Goal: Transaction & Acquisition: Book appointment/travel/reservation

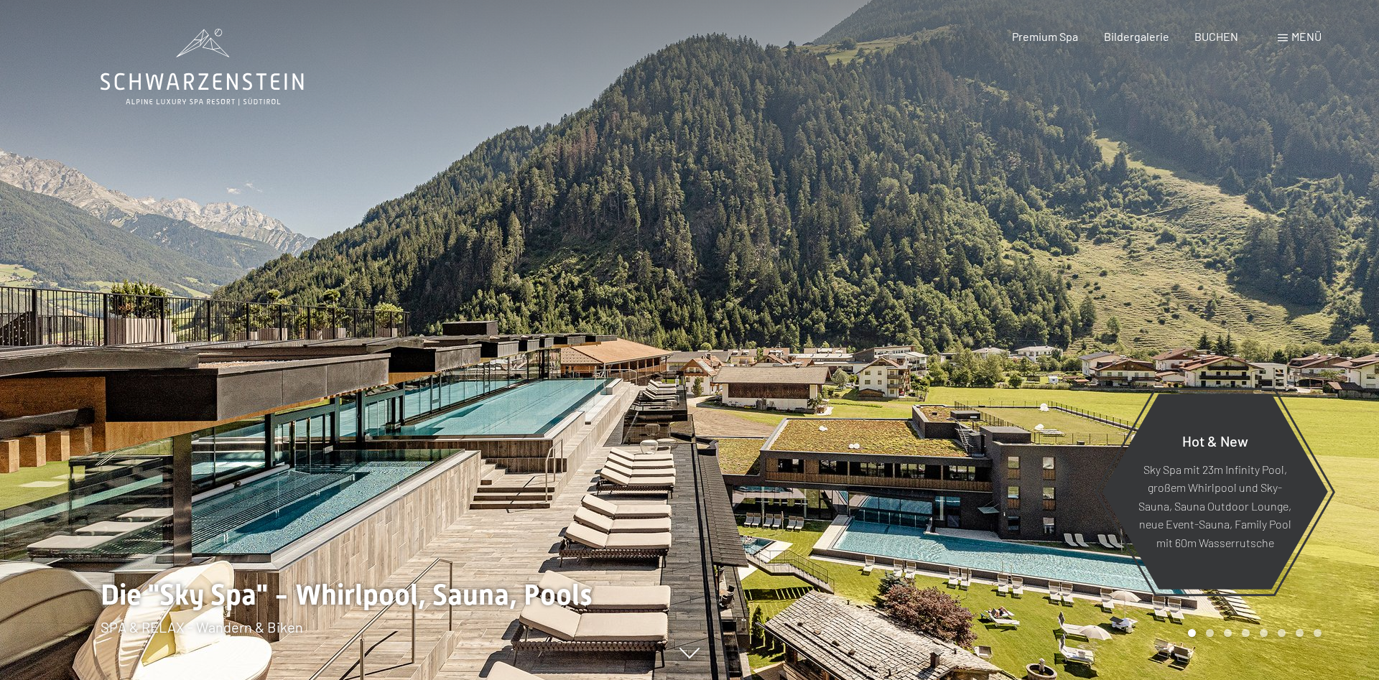
click at [1285, 45] on div "Menü" at bounding box center [1300, 37] width 44 height 16
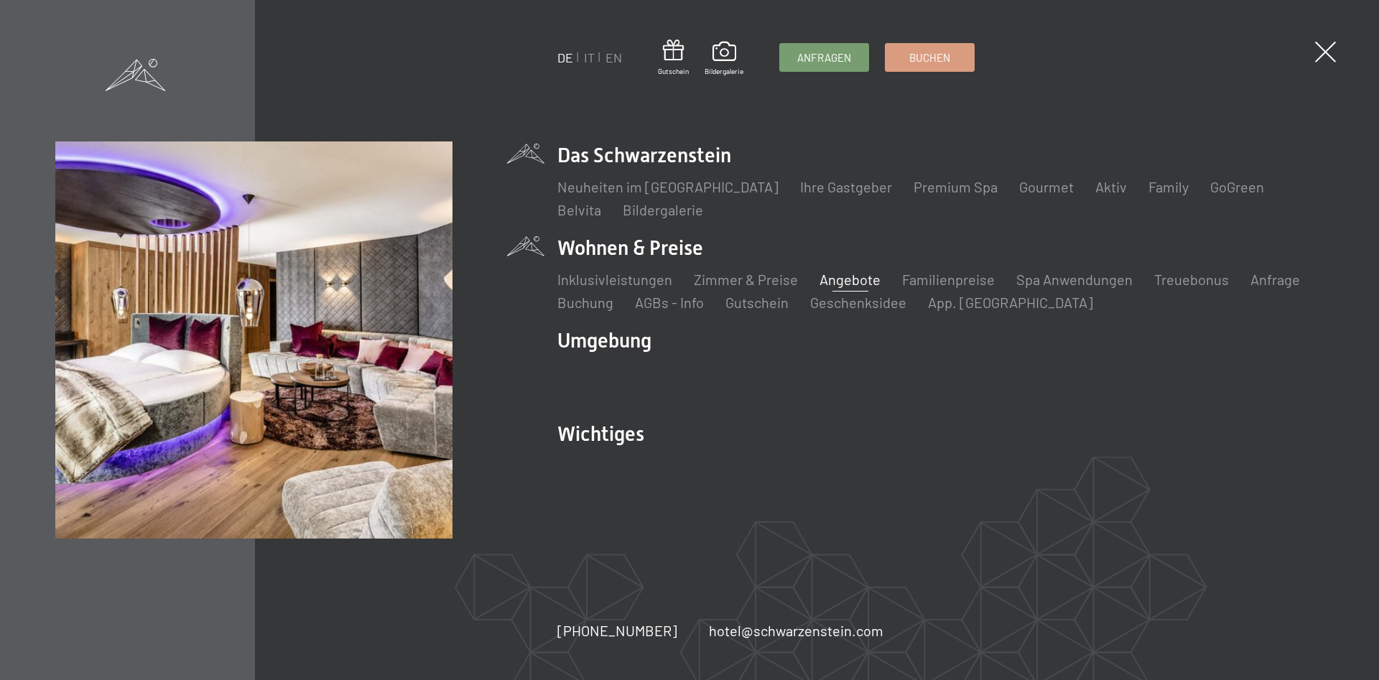
click at [845, 276] on link "Angebote" at bounding box center [850, 279] width 61 height 17
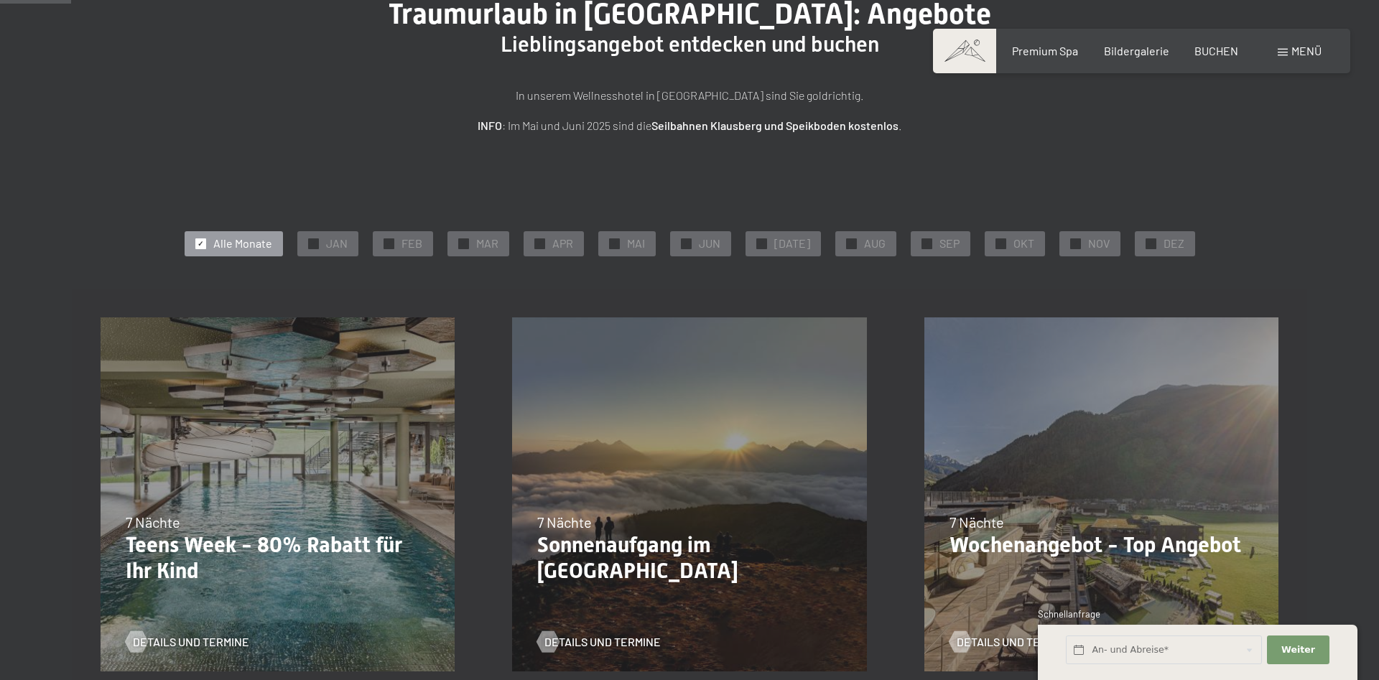
scroll to position [147, 0]
click at [986, 246] on div "✓ OKT" at bounding box center [1015, 243] width 60 height 24
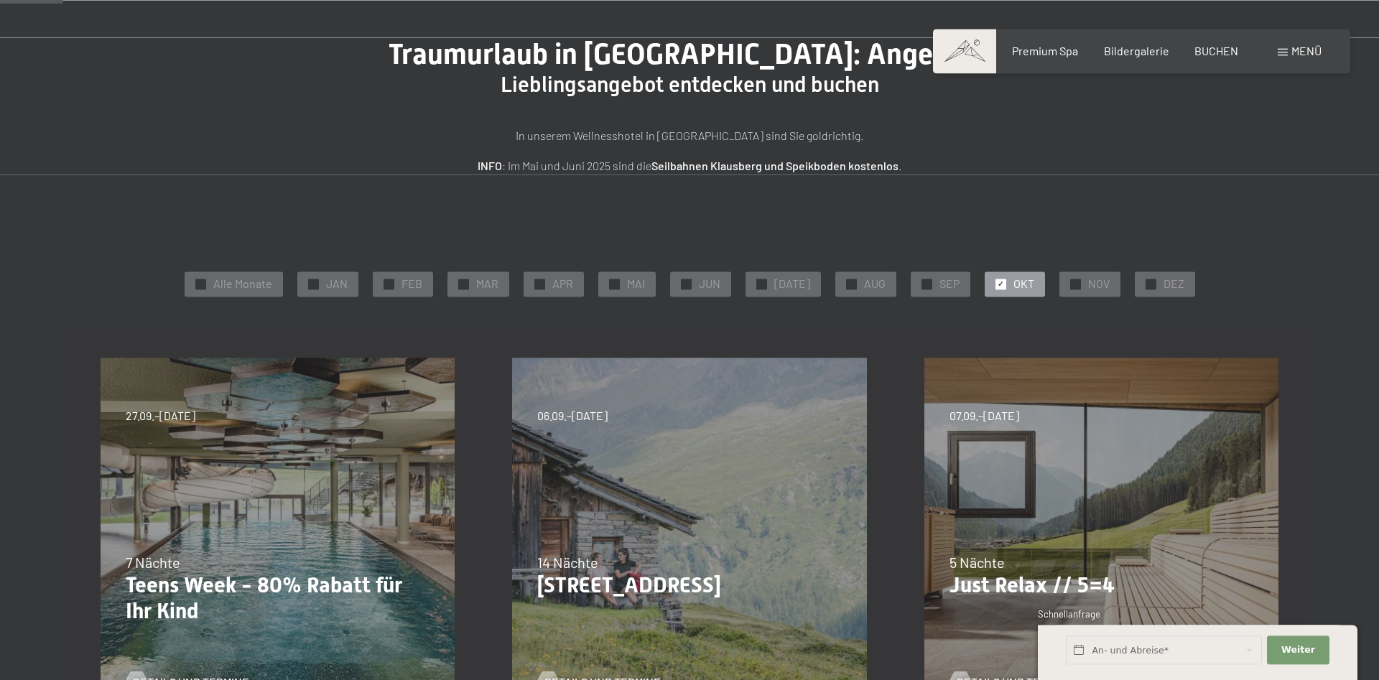
scroll to position [73, 0]
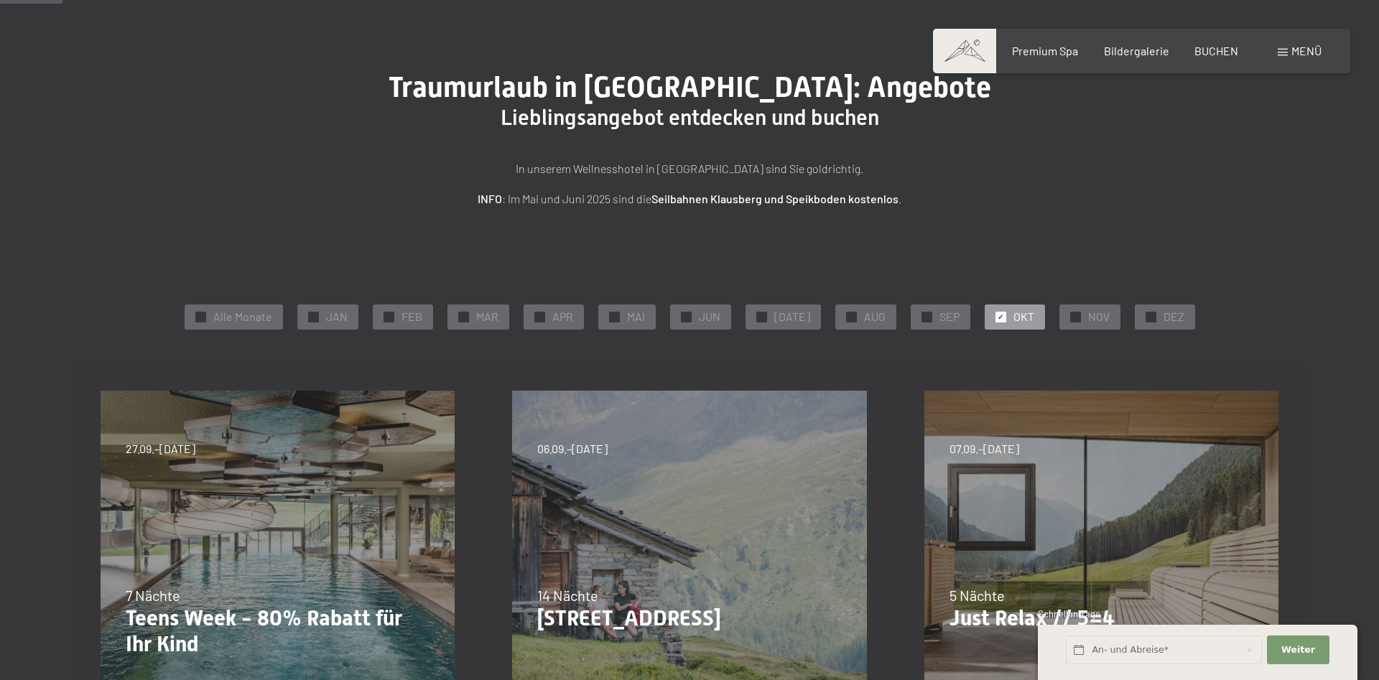
click at [1286, 48] on div "Menü" at bounding box center [1300, 51] width 44 height 16
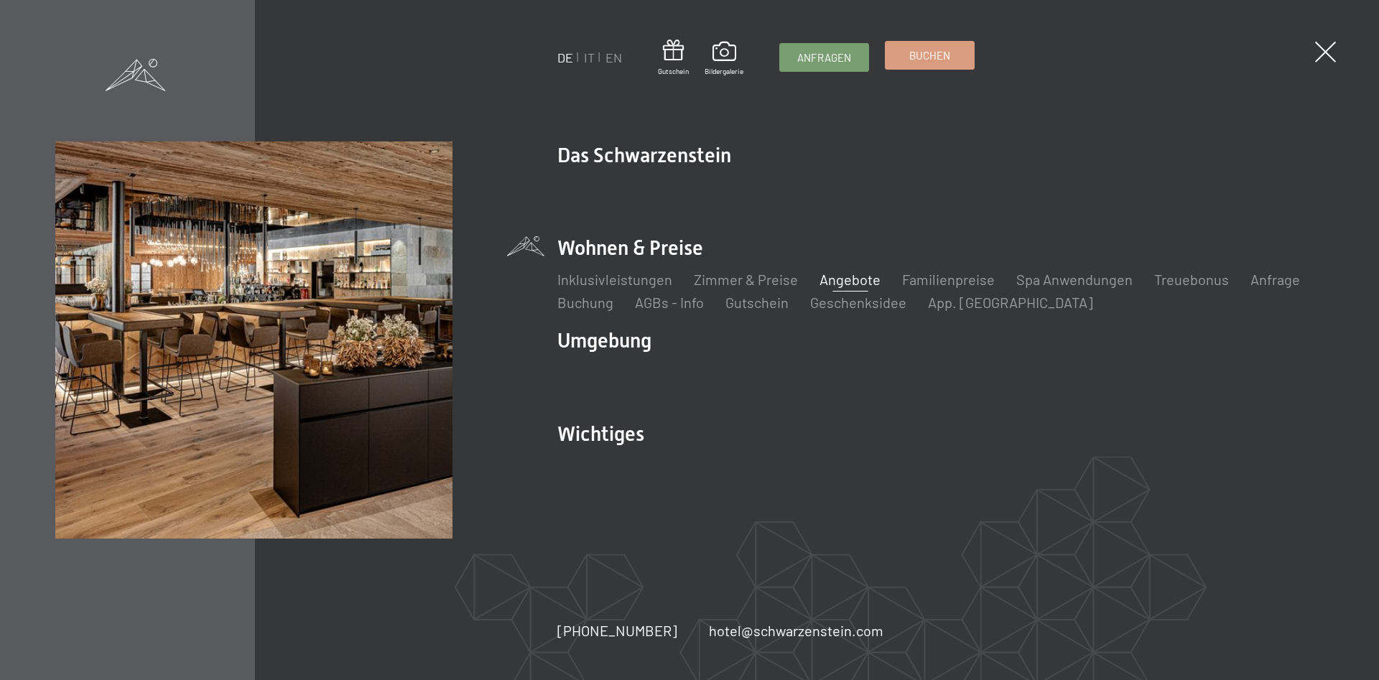
click at [937, 58] on span "Buchen" at bounding box center [929, 55] width 41 height 15
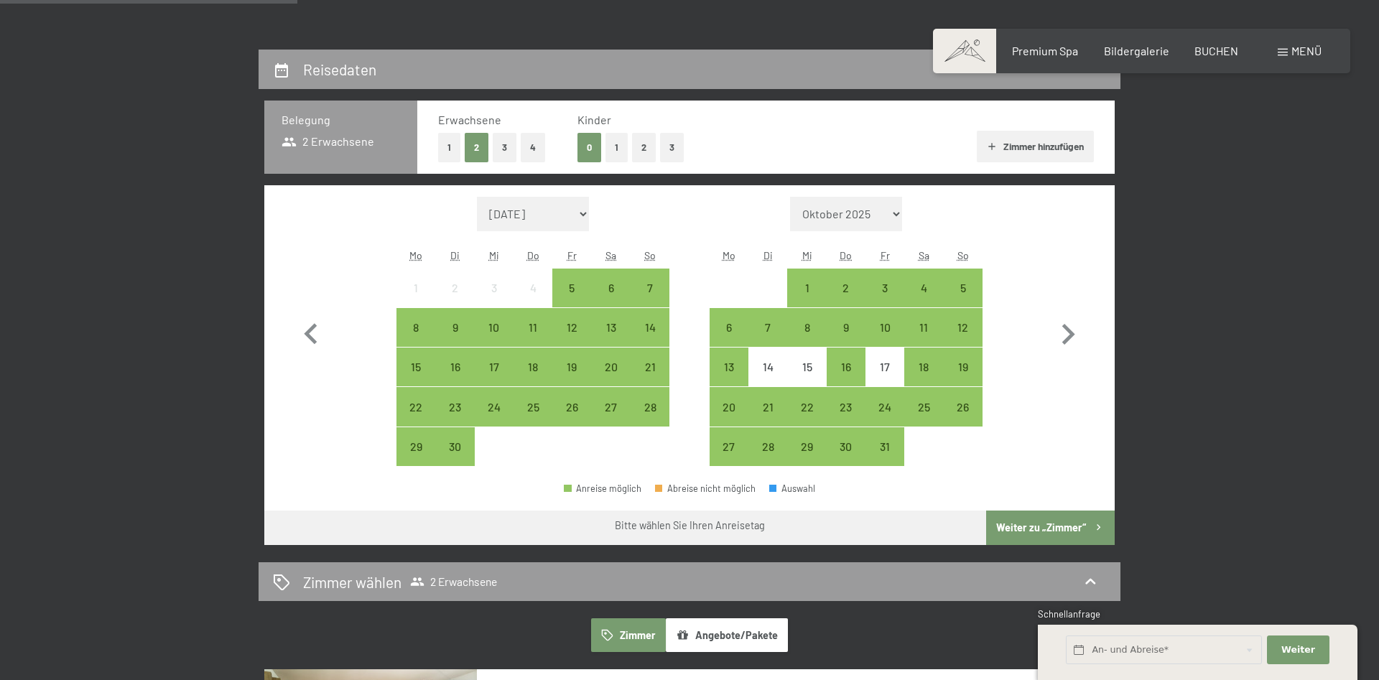
scroll to position [293, 0]
click at [963, 364] on div "19" at bounding box center [963, 379] width 36 height 36
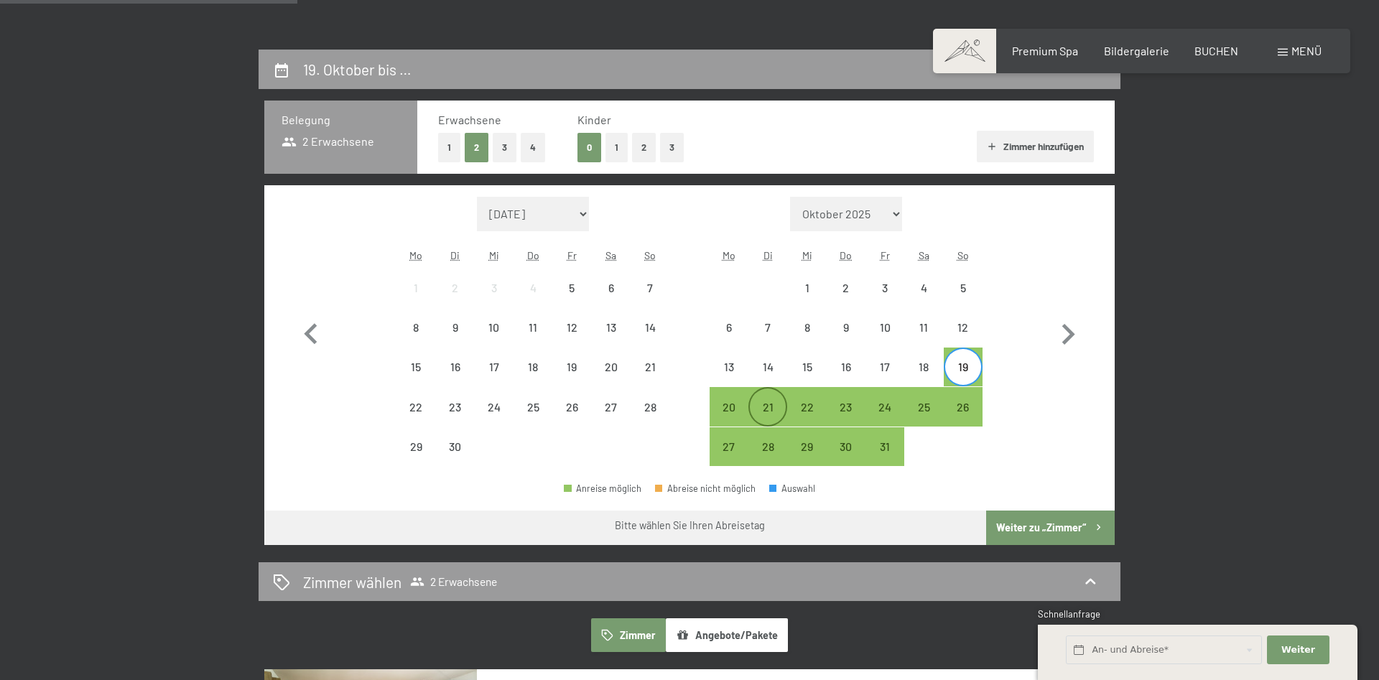
click at [774, 408] on div "21" at bounding box center [768, 420] width 36 height 36
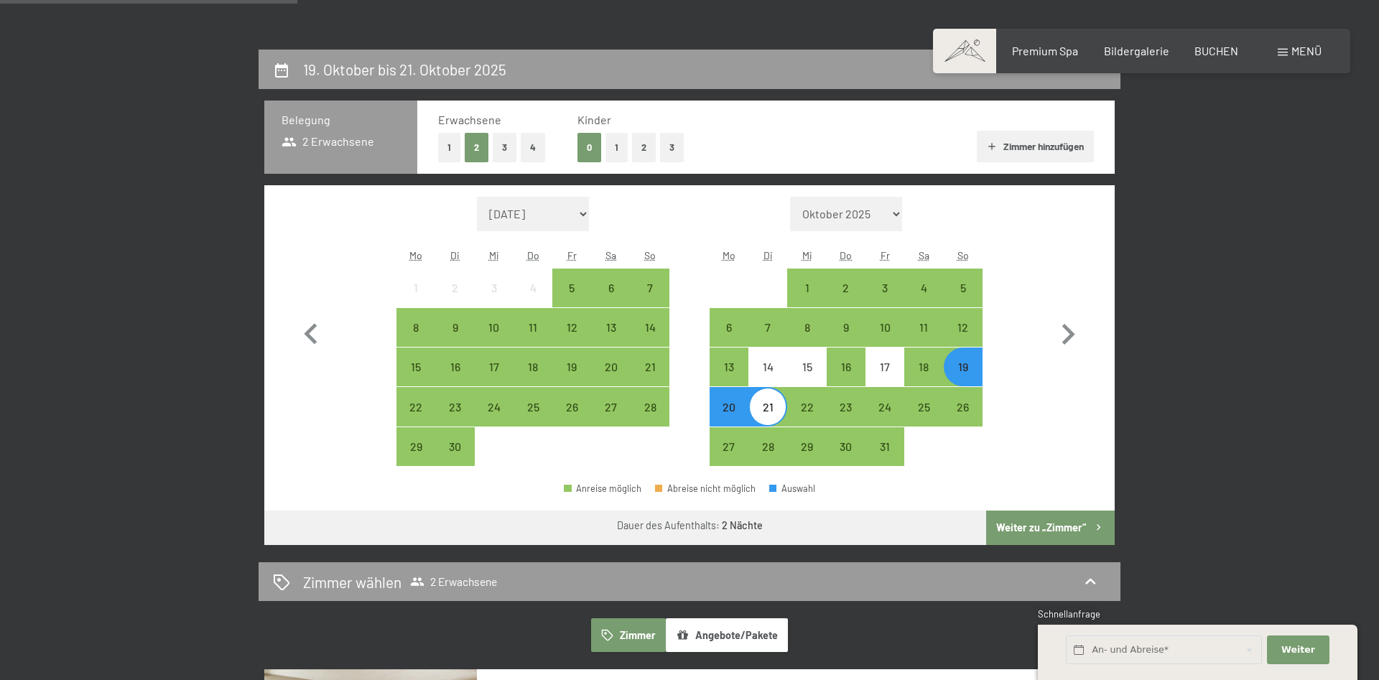
click at [1059, 524] on button "Weiter zu „Zimmer“" at bounding box center [1050, 528] width 129 height 34
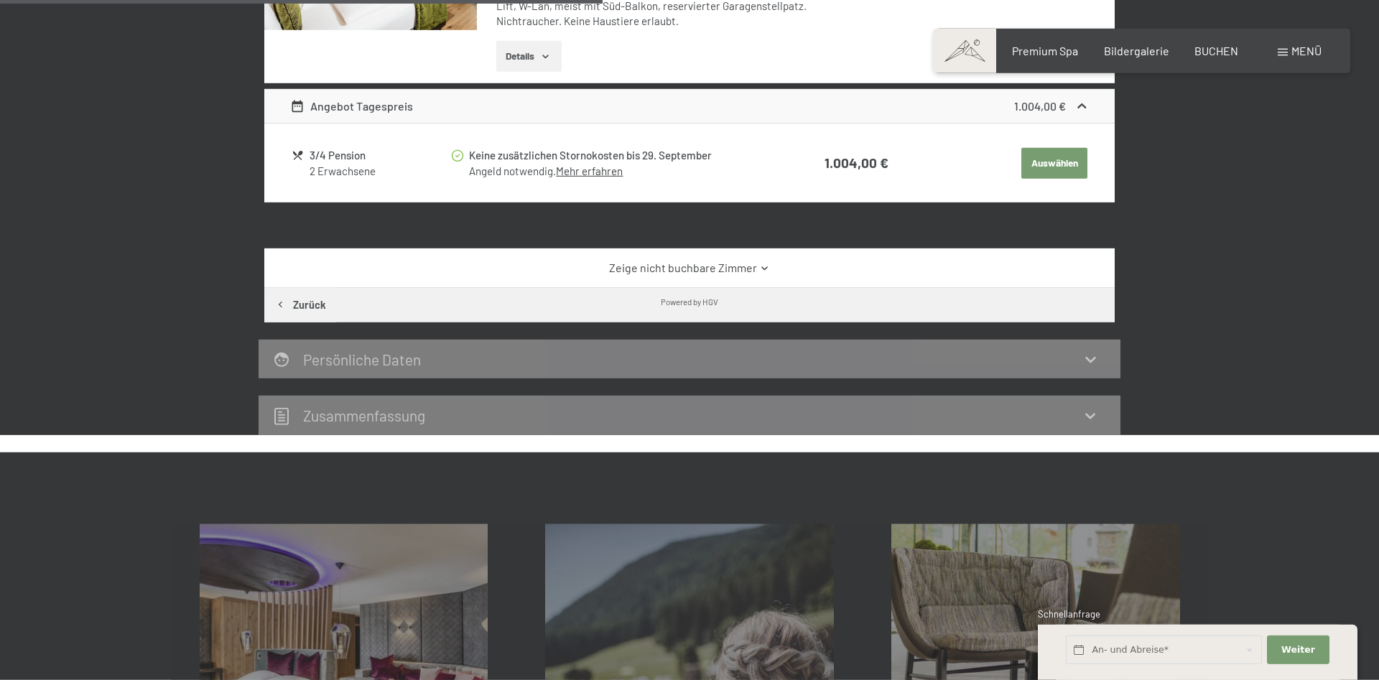
scroll to position [416, 0]
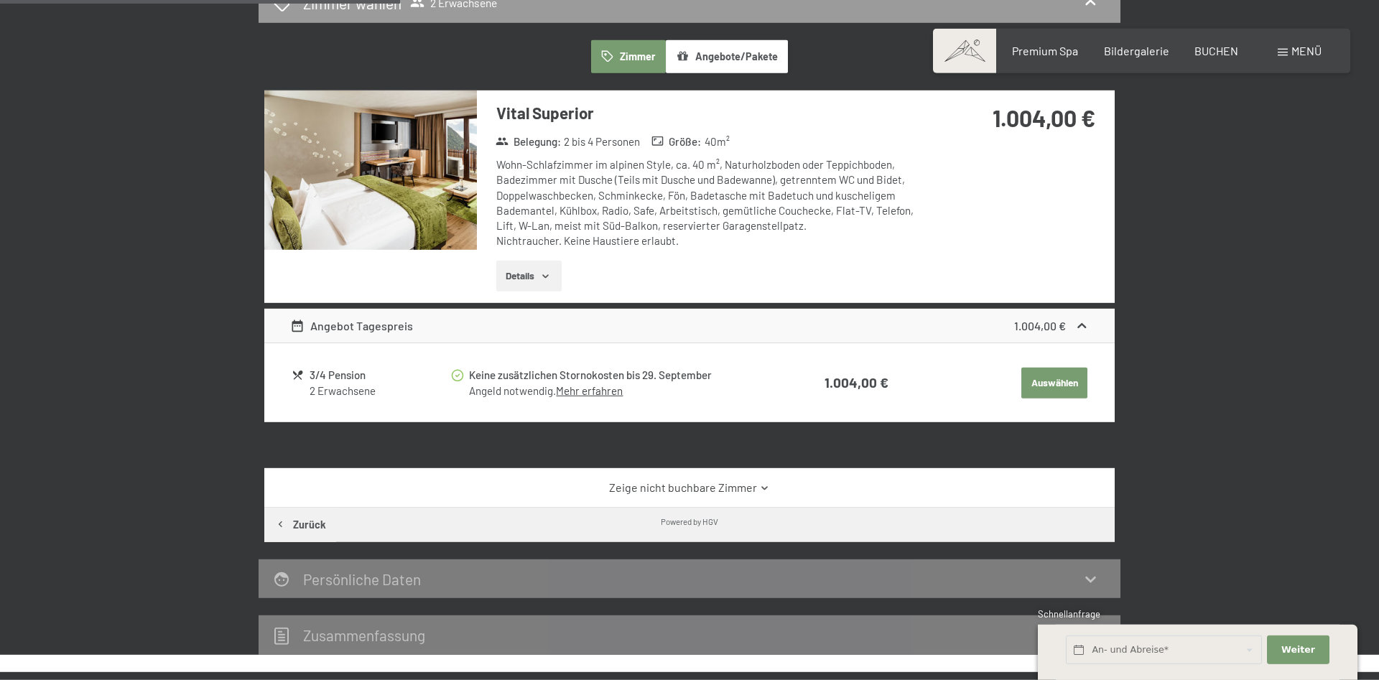
click at [1070, 371] on button "Auswählen" at bounding box center [1054, 384] width 66 height 32
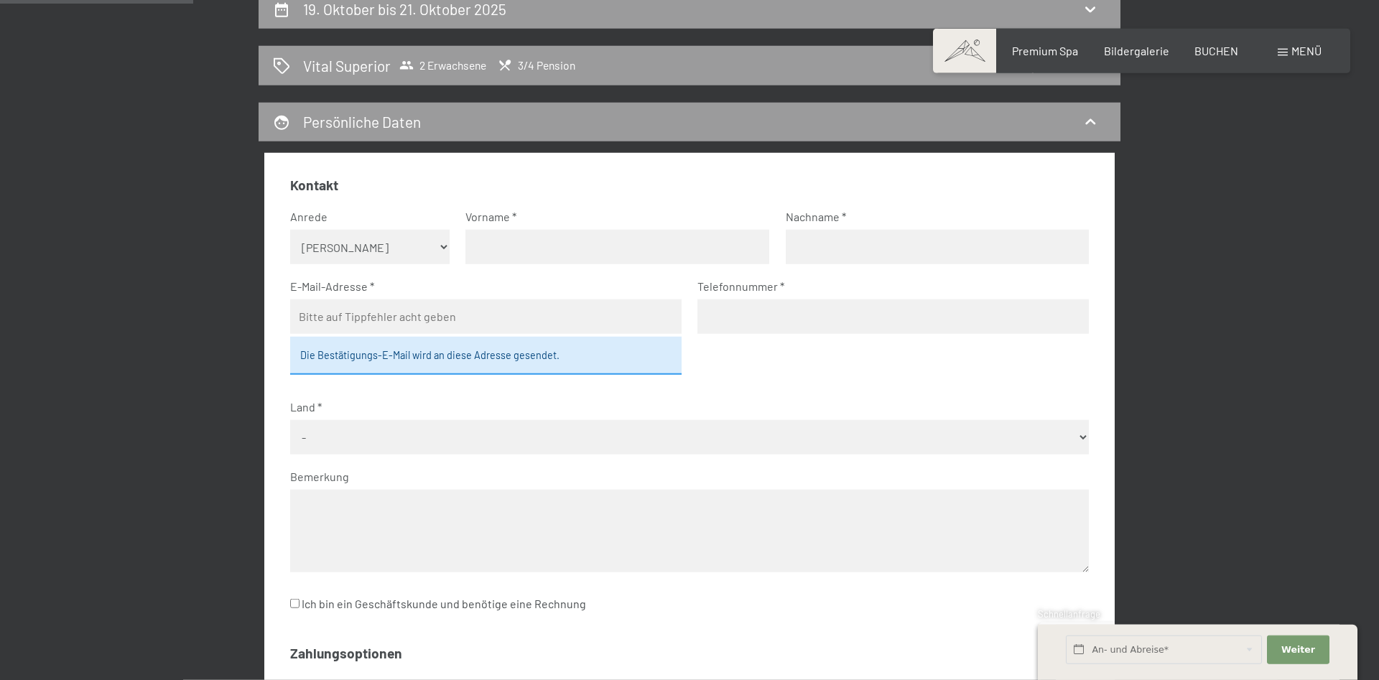
scroll to position [199, 0]
